Goal: Transaction & Acquisition: Book appointment/travel/reservation

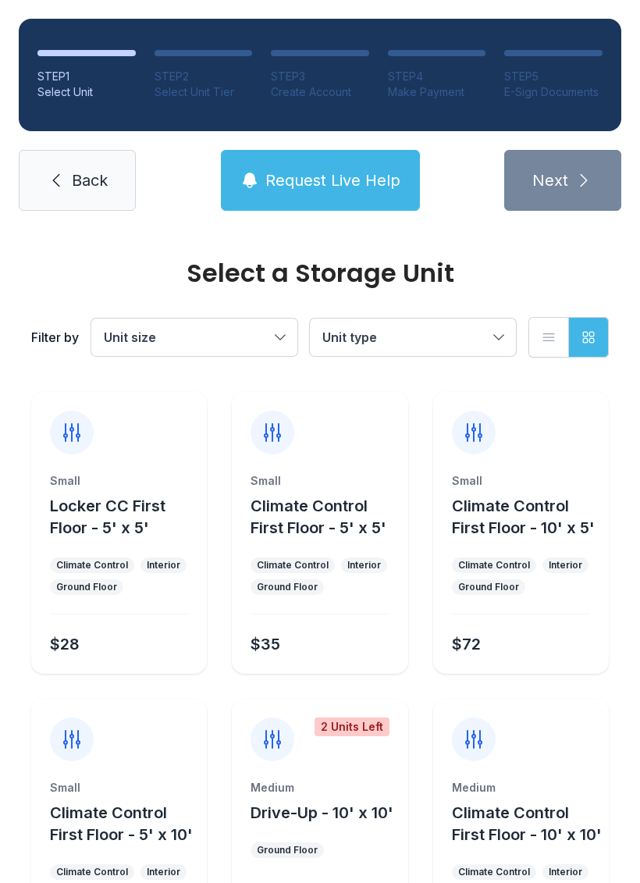
click at [497, 344] on button "Unit type" at bounding box center [413, 336] width 206 height 37
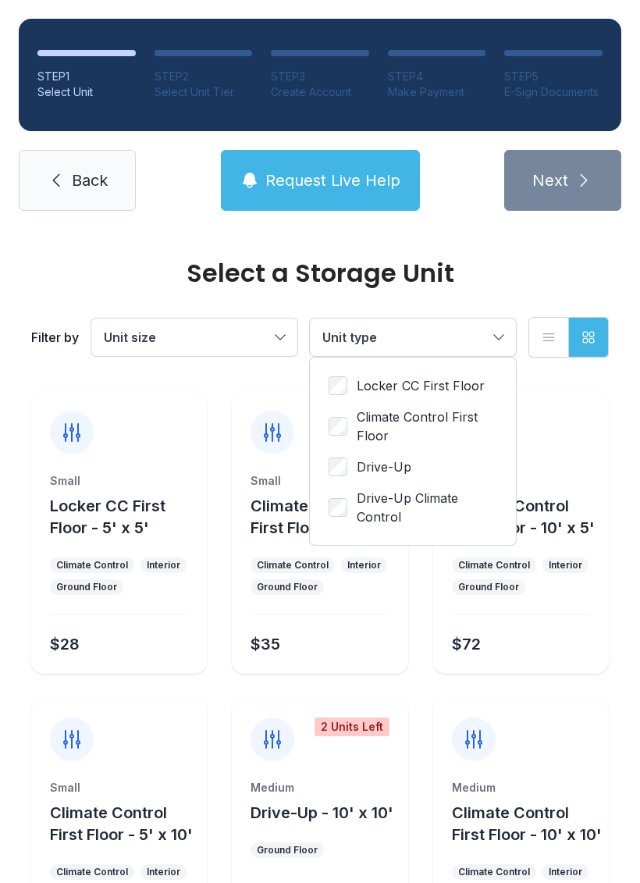
click at [283, 329] on button "Unit size" at bounding box center [194, 336] width 206 height 37
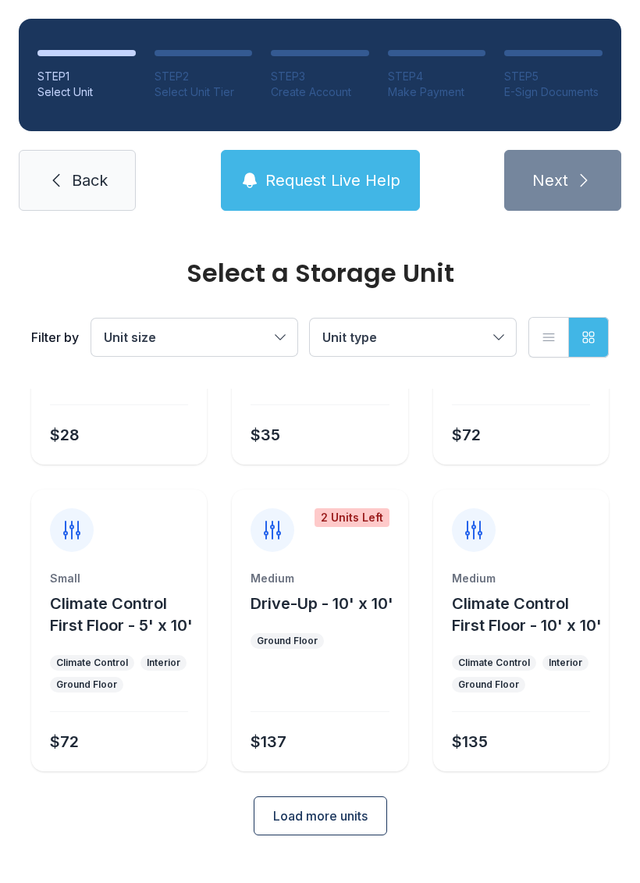
scroll to position [208, 0]
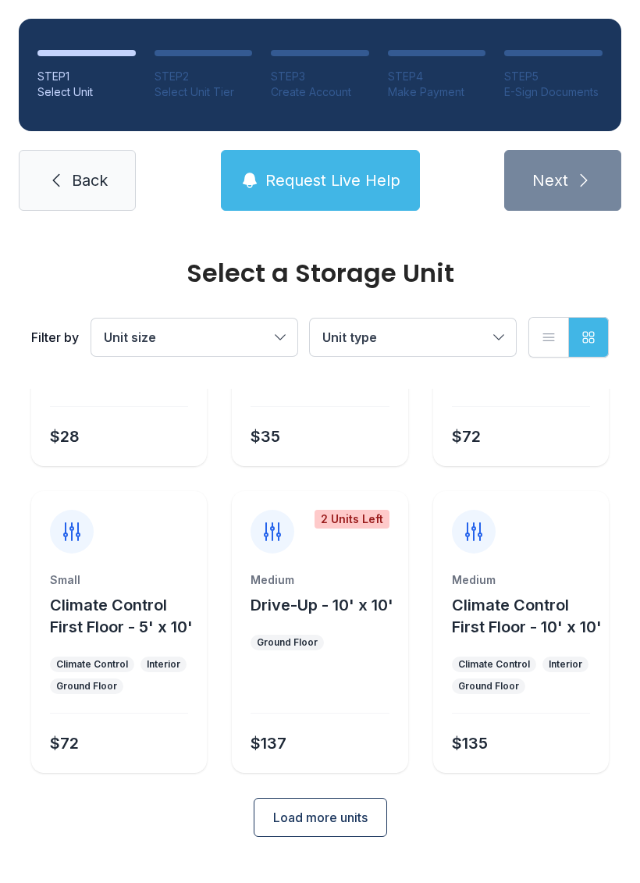
click at [328, 827] on span "Load more units" at bounding box center [320, 817] width 94 height 19
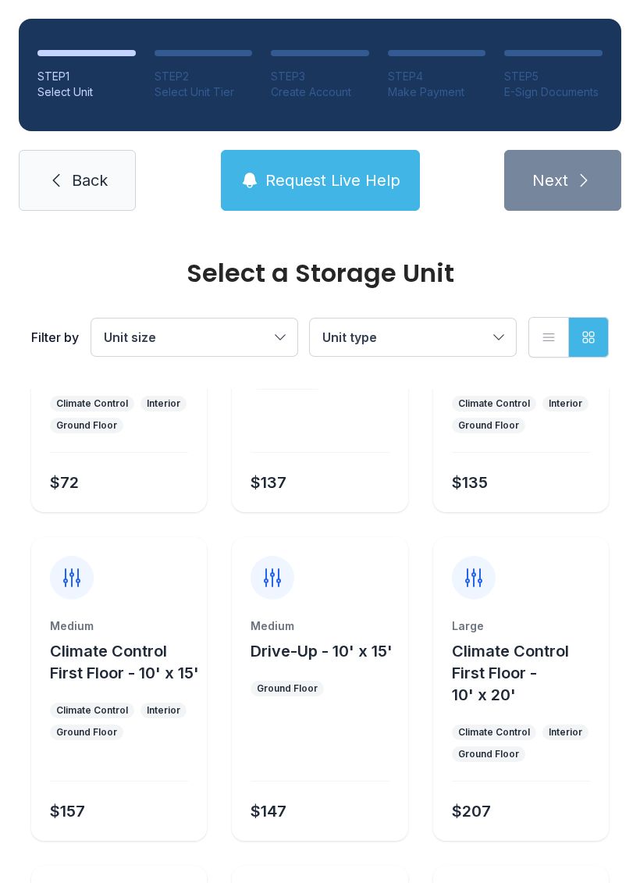
scroll to position [479, 0]
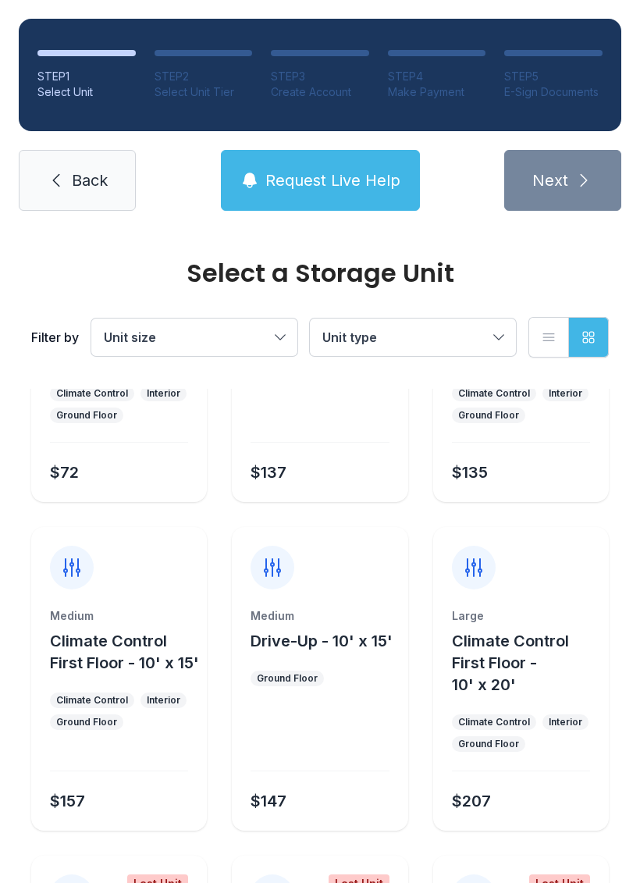
click at [350, 686] on ul "Ground Floor" at bounding box center [320, 679] width 138 height 16
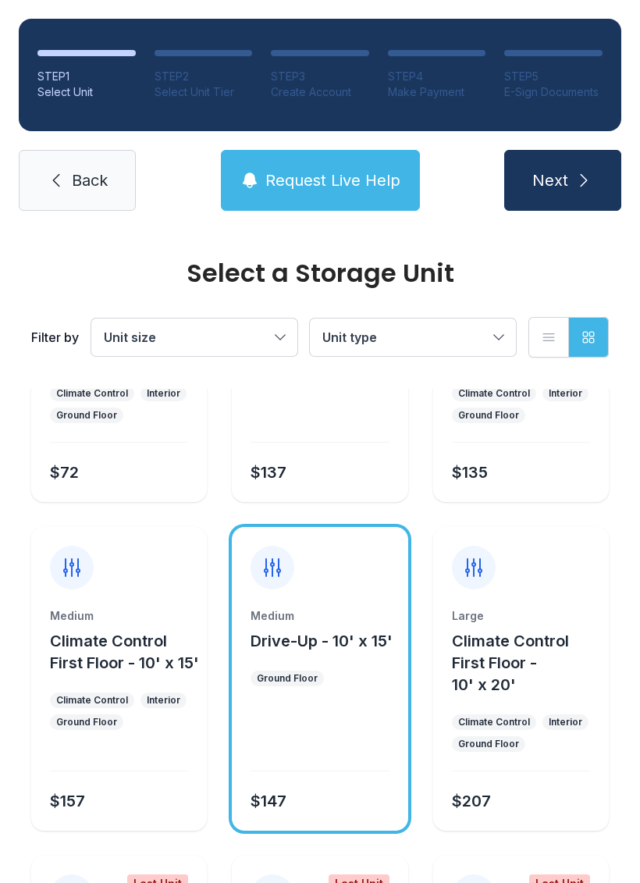
click at [568, 176] on button "Next" at bounding box center [562, 180] width 117 height 61
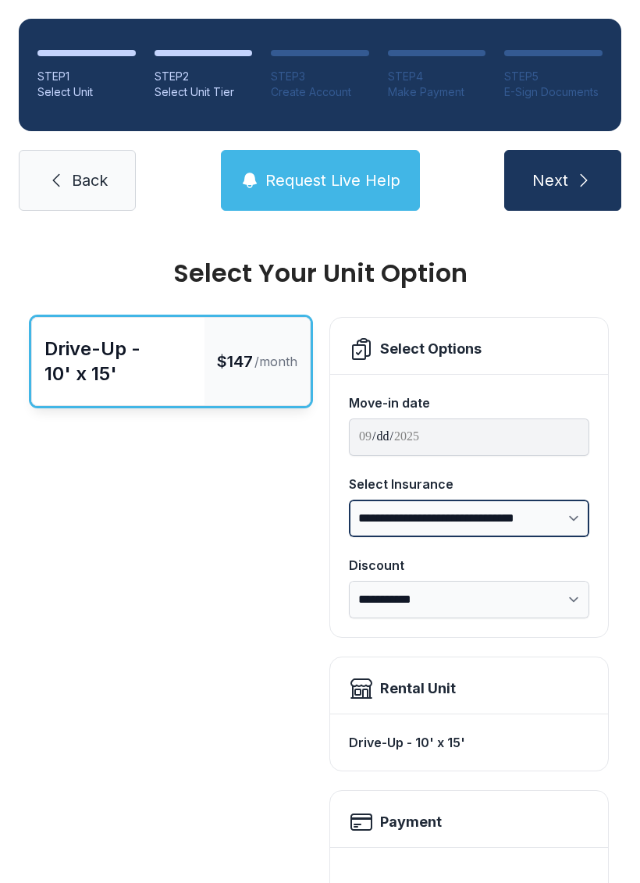
click at [571, 518] on select "**********" at bounding box center [469, 518] width 240 height 37
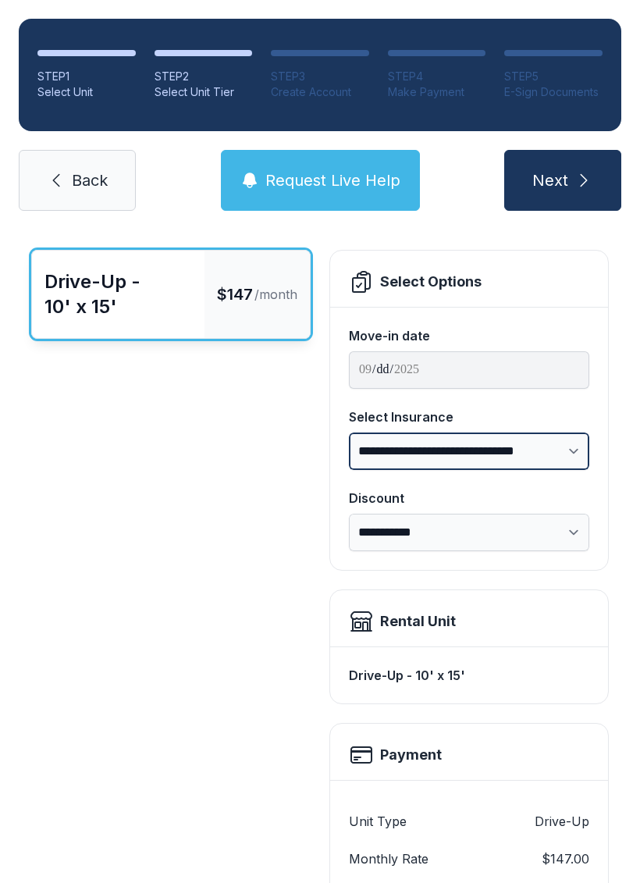
scroll to position [69, 0]
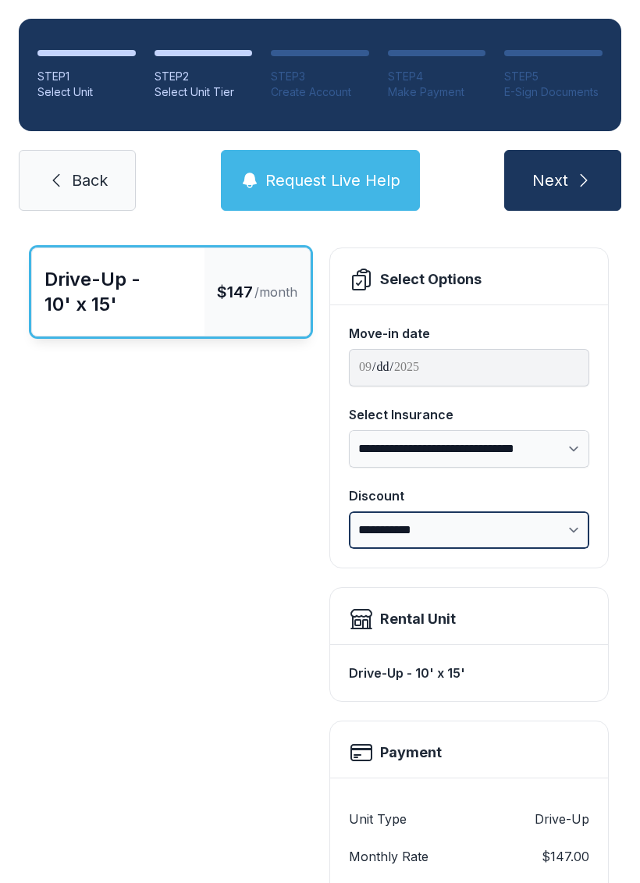
click at [577, 527] on select "**********" at bounding box center [469, 529] width 240 height 37
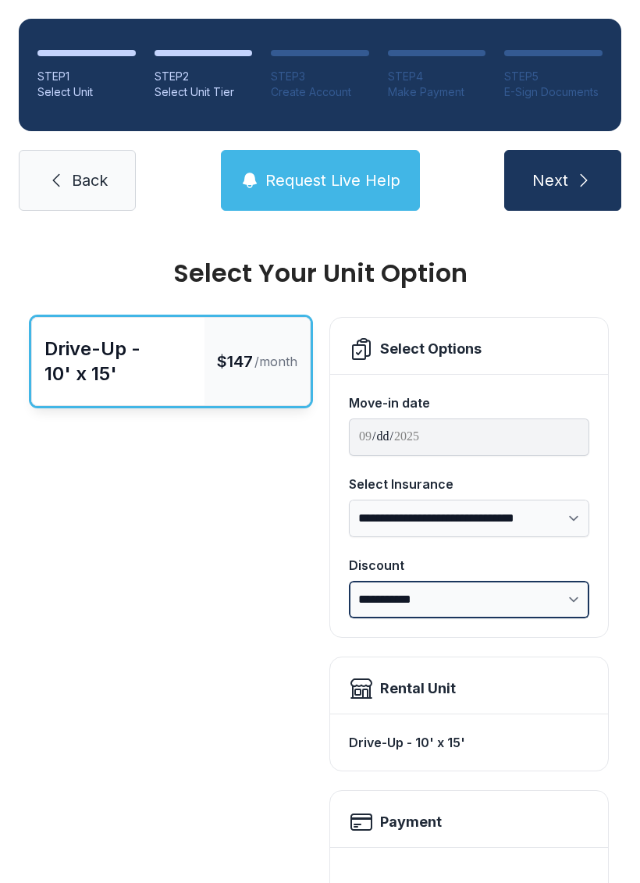
scroll to position [0, 0]
click at [578, 170] on button "Next" at bounding box center [562, 180] width 117 height 61
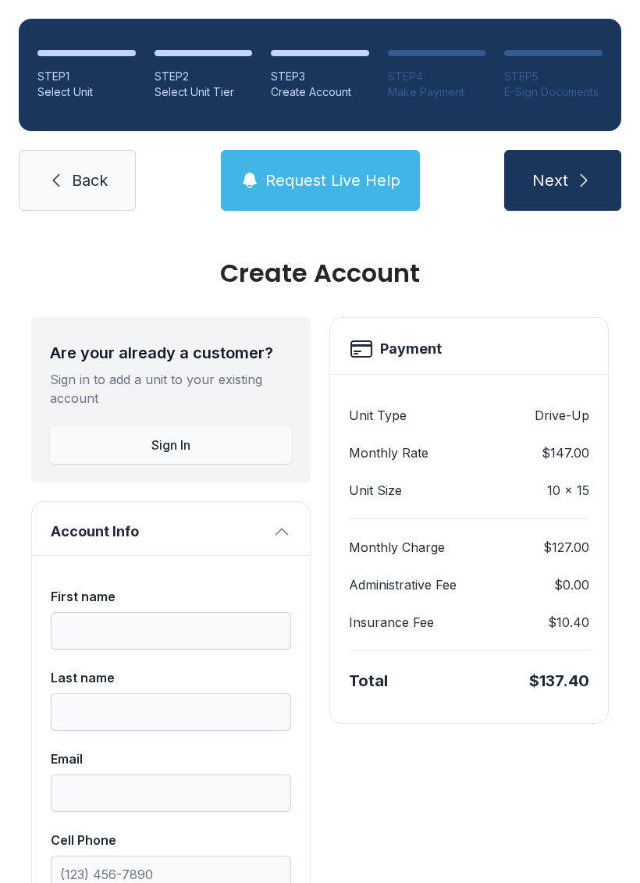
click at [99, 174] on span "Back" at bounding box center [90, 180] width 36 height 22
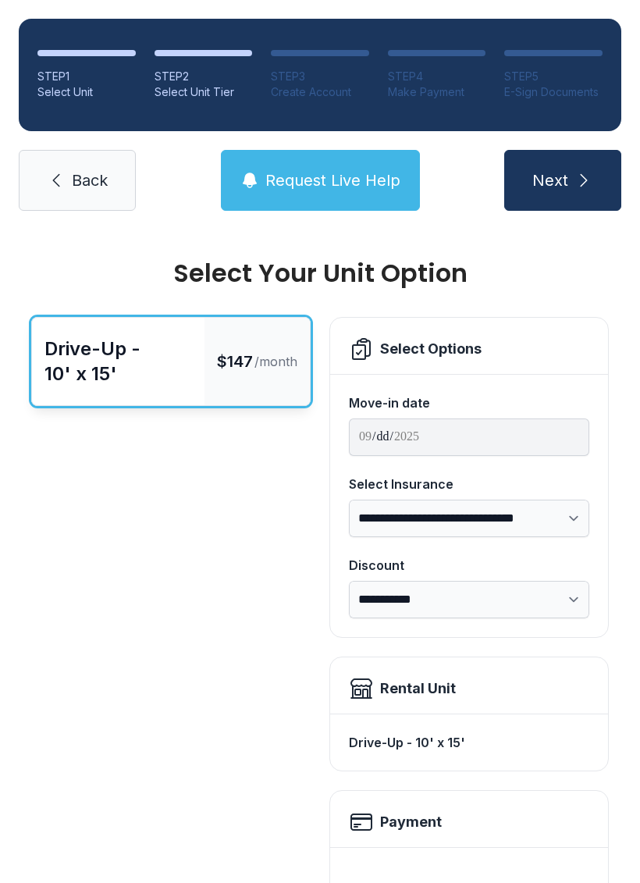
click at [80, 178] on span "Back" at bounding box center [90, 180] width 36 height 22
